Goal: Task Accomplishment & Management: Manage account settings

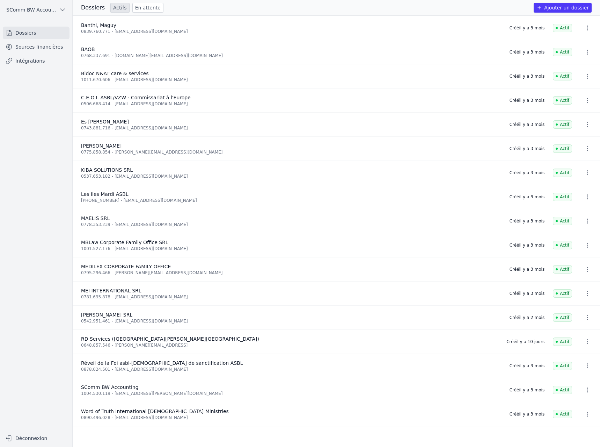
click at [19, 50] on link "Sources financières" at bounding box center [36, 47] width 67 height 13
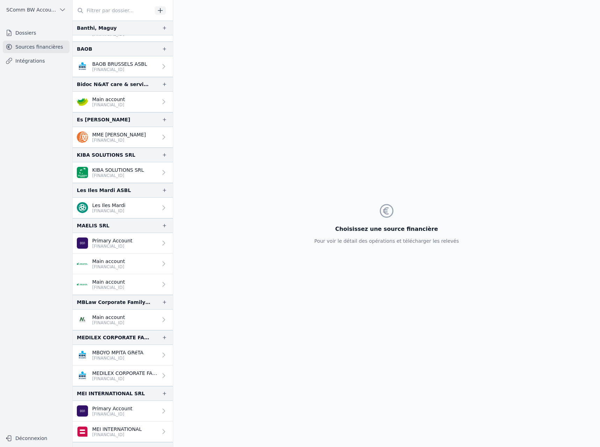
scroll to position [70, 0]
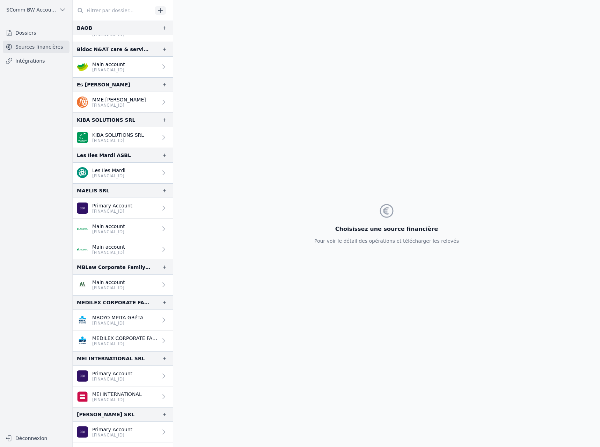
click at [111, 288] on p "[FINANCIAL_ID]" at bounding box center [108, 288] width 33 height 6
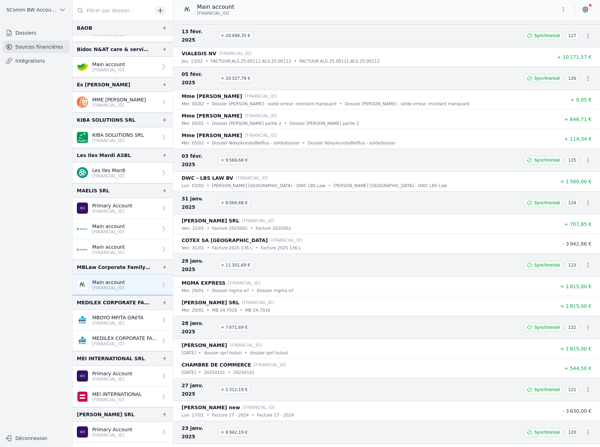
scroll to position [4664, 0]
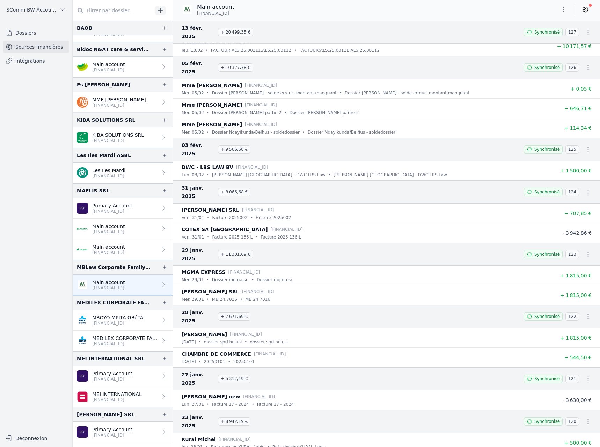
click at [585, 10] on icon at bounding box center [586, 10] width 2 height 2
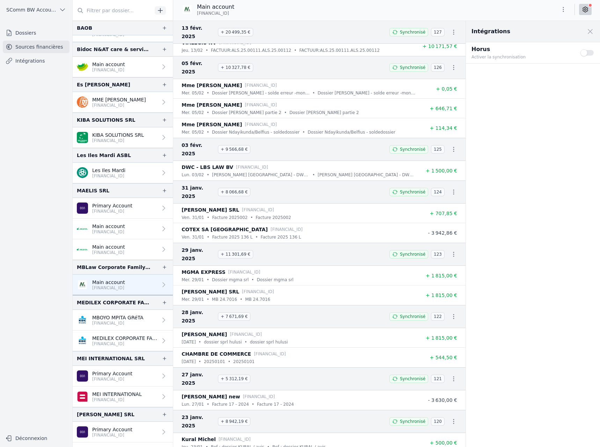
click at [588, 53] on button "Use setting" at bounding box center [588, 52] width 14 height 7
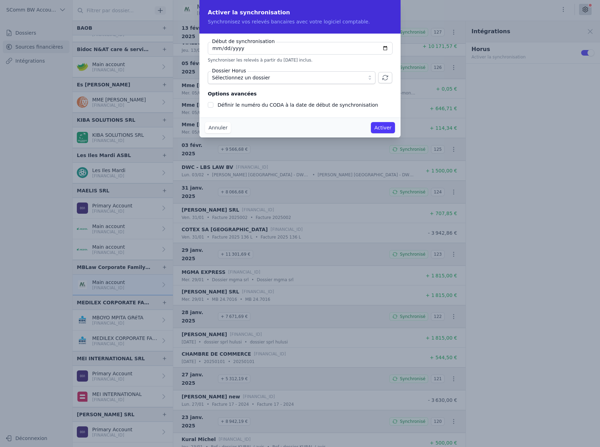
checkbox input "false"
type input "[DATE]"
click at [236, 79] on span "Sélectionnez un dossier" at bounding box center [241, 77] width 58 height 8
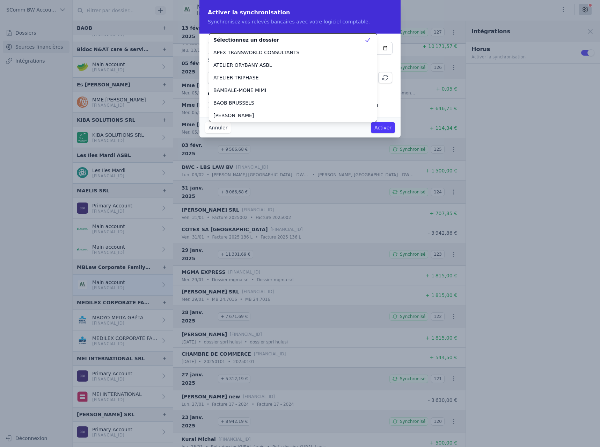
scroll to position [302, 0]
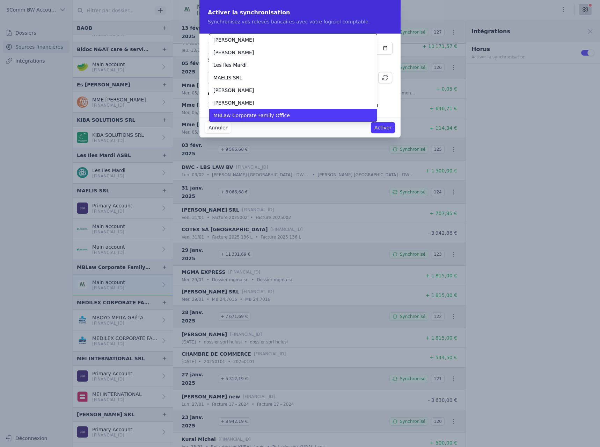
click at [231, 113] on span "MBLaw Corporate Family Office" at bounding box center [252, 115] width 77 height 7
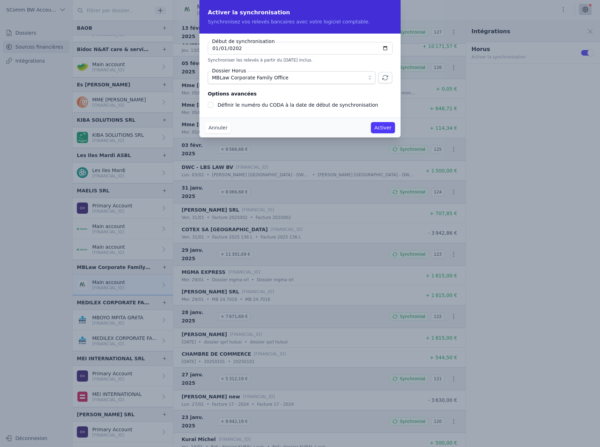
click at [232, 106] on label "Définir le numéro du CODA à la date de début de synchronisation" at bounding box center [298, 105] width 161 height 6
click at [214, 106] on input "Définir le numéro du CODA à la date de début de synchronisation" at bounding box center [211, 105] width 6 height 6
checkbox input "true"
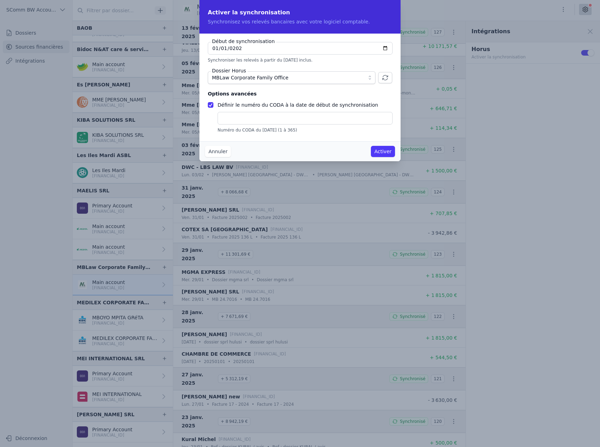
click at [387, 153] on button "Activer" at bounding box center [383, 151] width 24 height 11
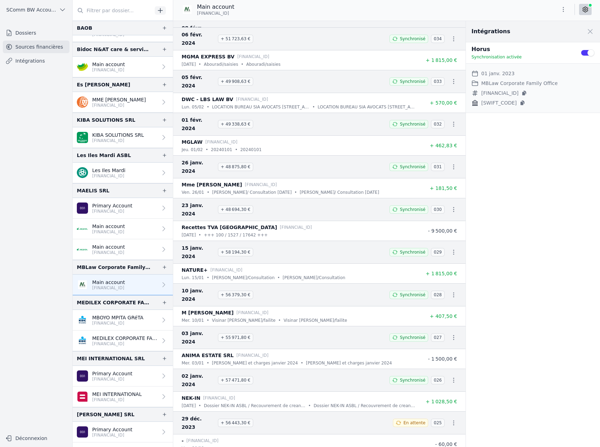
scroll to position [9374, 0]
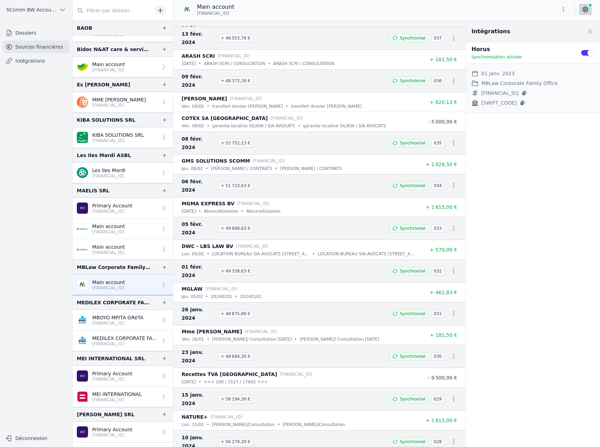
click at [372, 174] on div at bounding box center [300, 223] width 600 height 447
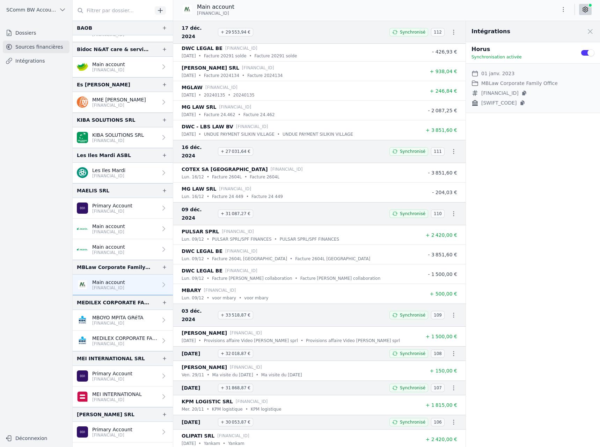
scroll to position [5360, 0]
